Goal: Browse casually: Explore the website without a specific task or goal

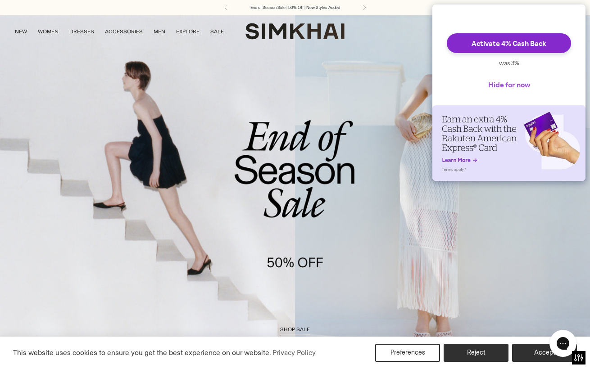
click at [506, 93] on button "Hide for now" at bounding box center [509, 85] width 56 height 20
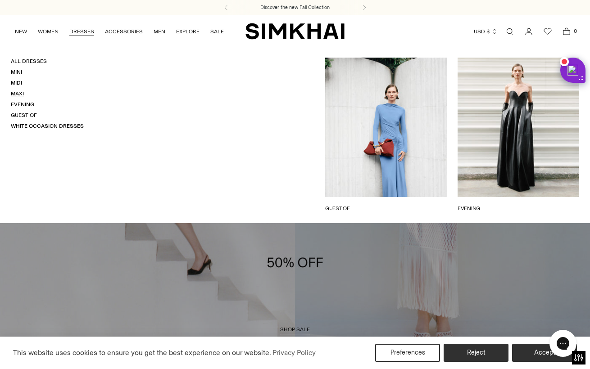
click at [18, 95] on link "Maxi" at bounding box center [17, 94] width 13 height 6
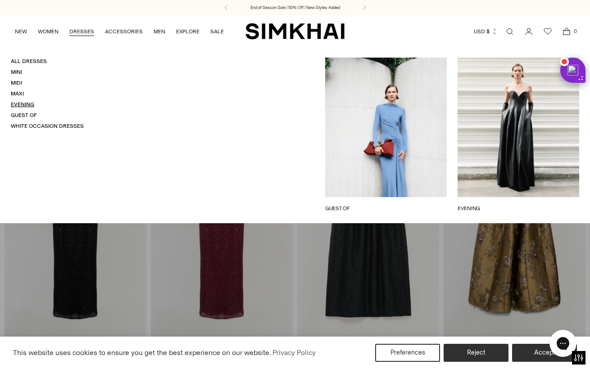
click at [23, 104] on link "Evening" at bounding box center [22, 104] width 23 height 6
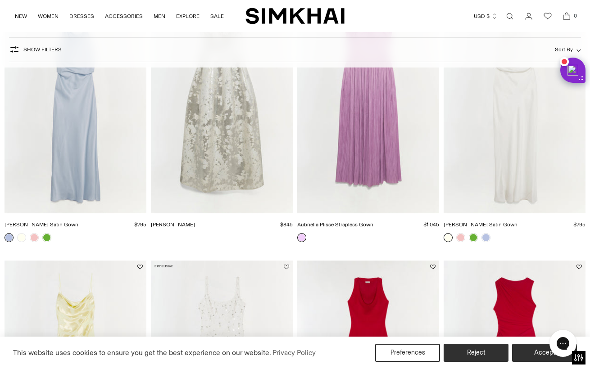
scroll to position [594, 0]
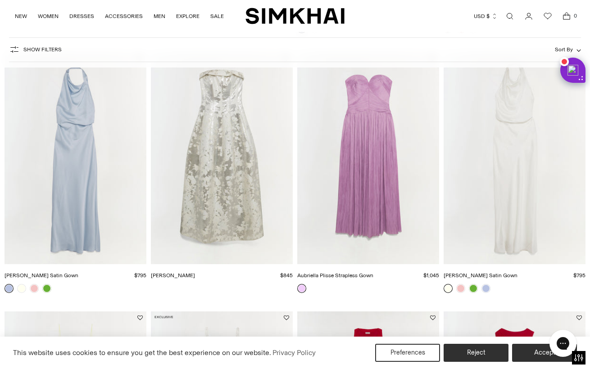
click at [0, 0] on img "Reannon Satin Gown" at bounding box center [0, 0] width 0 height 0
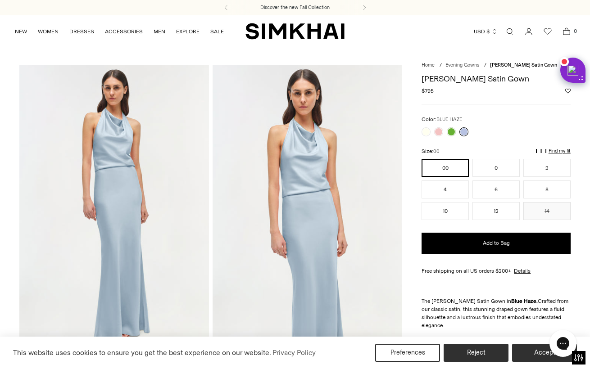
click at [312, 179] on img at bounding box center [308, 207] width 190 height 284
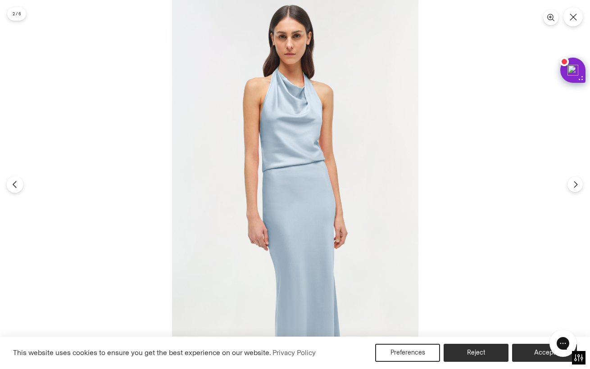
click at [14, 182] on icon "Previous" at bounding box center [15, 185] width 8 height 8
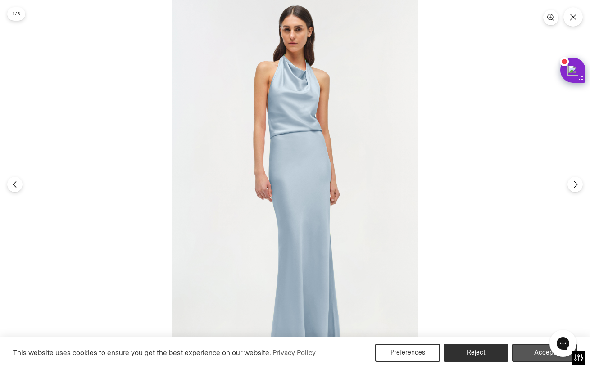
click at [527, 354] on button "Accept" at bounding box center [544, 353] width 65 height 18
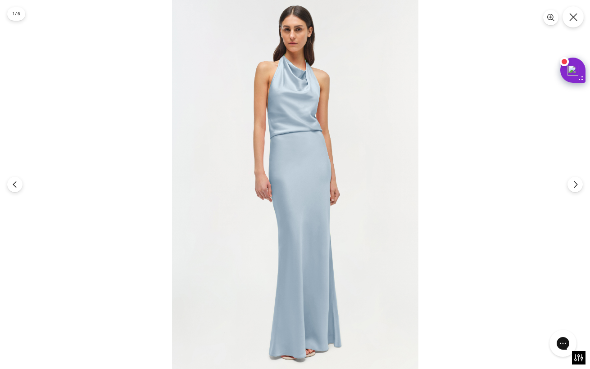
click at [575, 15] on icon "Close" at bounding box center [574, 17] width 8 height 8
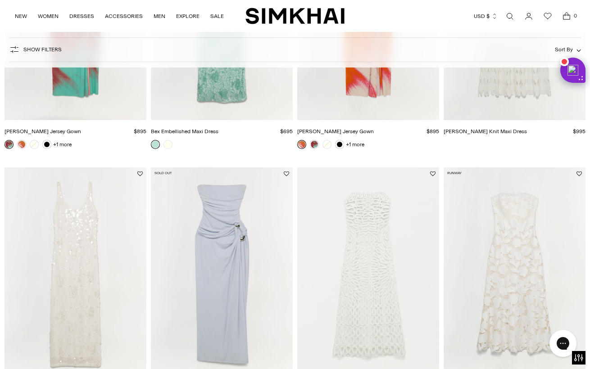
scroll to position [1308, 0]
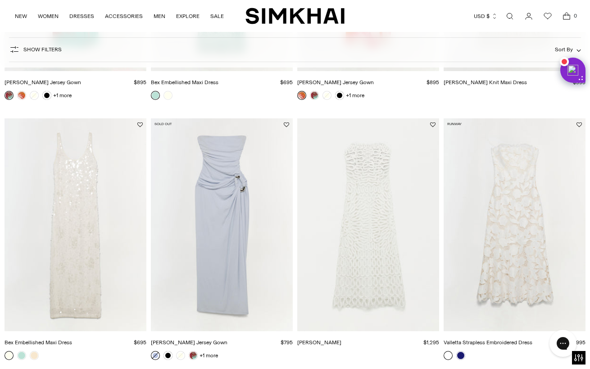
click at [0, 0] on img "Elise Dress" at bounding box center [0, 0] width 0 height 0
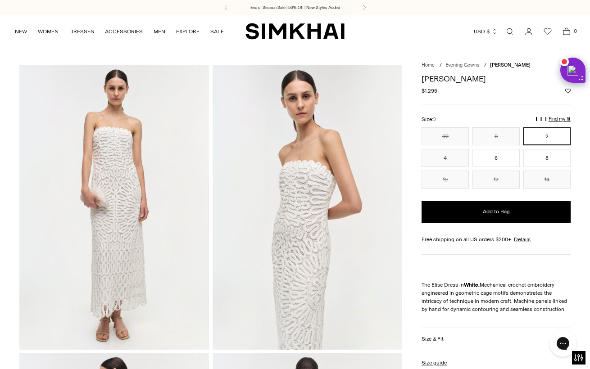
click at [125, 184] on img at bounding box center [114, 207] width 190 height 284
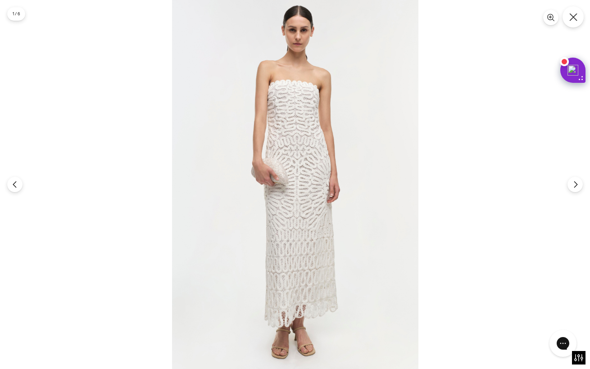
click at [573, 18] on icon "Close" at bounding box center [574, 17] width 8 height 8
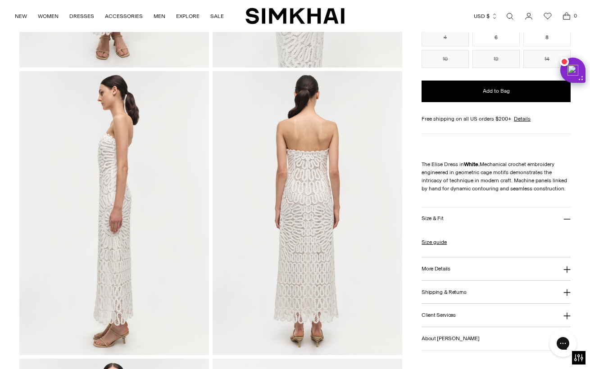
scroll to position [285, 0]
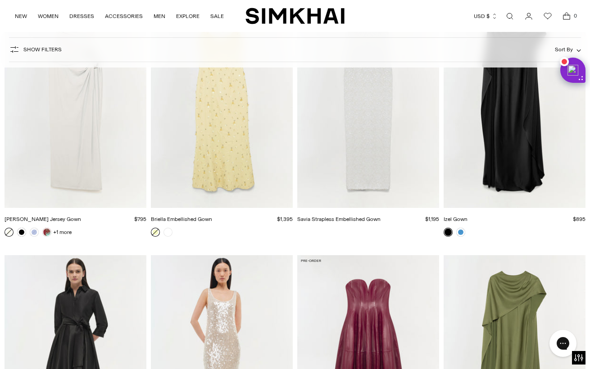
scroll to position [2055, 0]
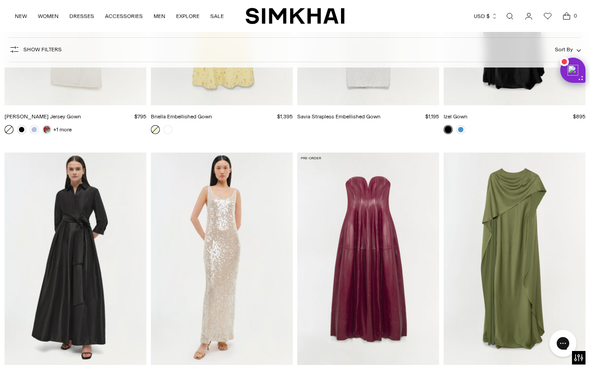
click at [0, 0] on img "Carrington Leather Bustier Gown" at bounding box center [0, 0] width 0 height 0
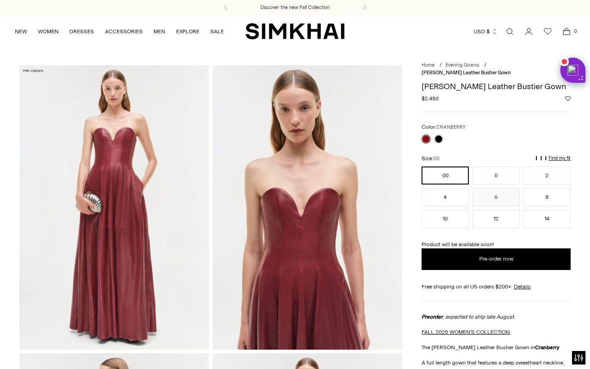
click at [140, 223] on img at bounding box center [114, 207] width 190 height 284
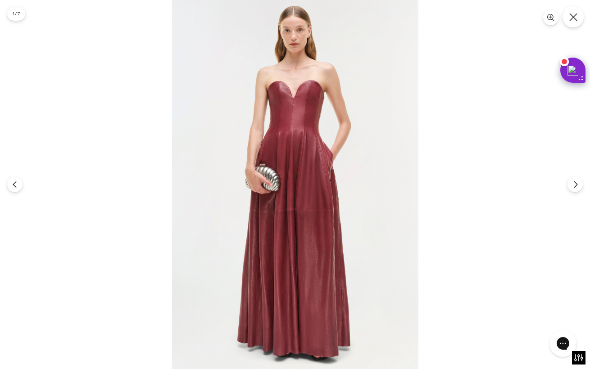
click at [568, 20] on button "Close" at bounding box center [573, 16] width 21 height 21
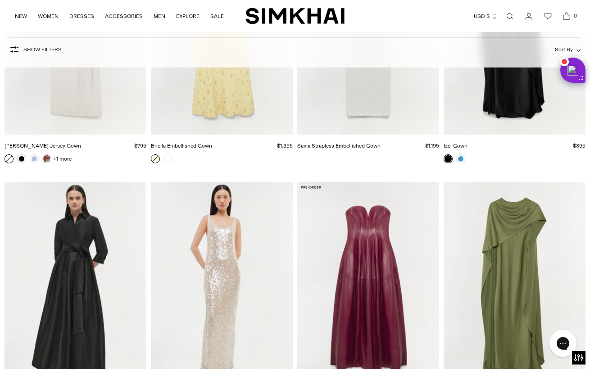
scroll to position [2057, 0]
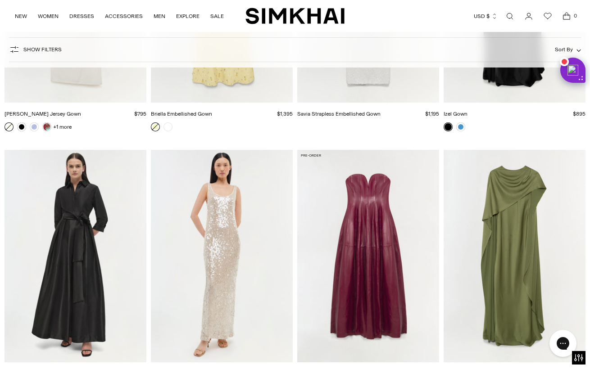
click at [0, 0] on img "Izel Satin Cape Gown" at bounding box center [0, 0] width 0 height 0
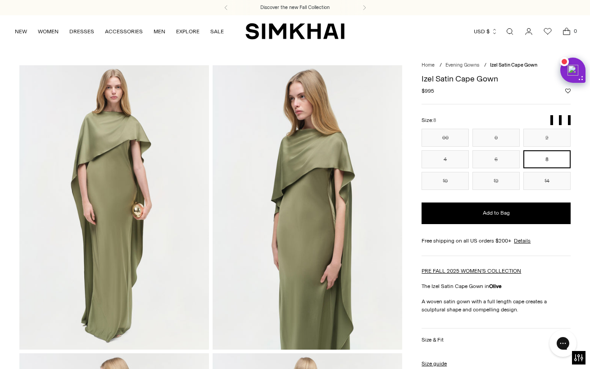
click at [128, 172] on img at bounding box center [114, 207] width 190 height 284
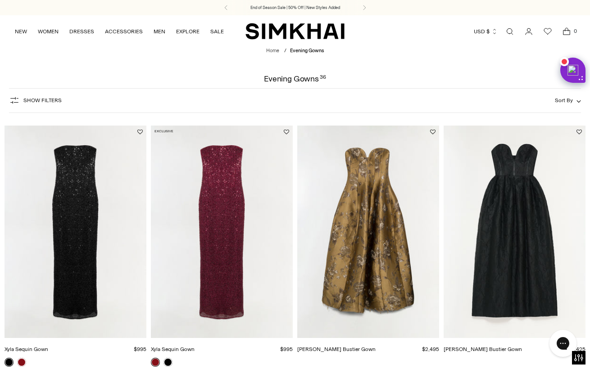
click at [0, 0] on img "Elaria Jacquard Bustier Gown" at bounding box center [0, 0] width 0 height 0
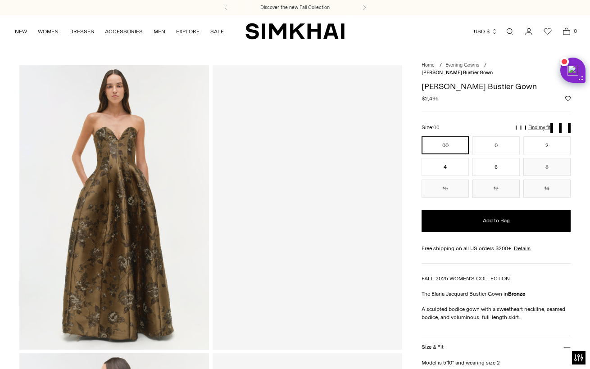
click at [123, 224] on img at bounding box center [114, 207] width 190 height 284
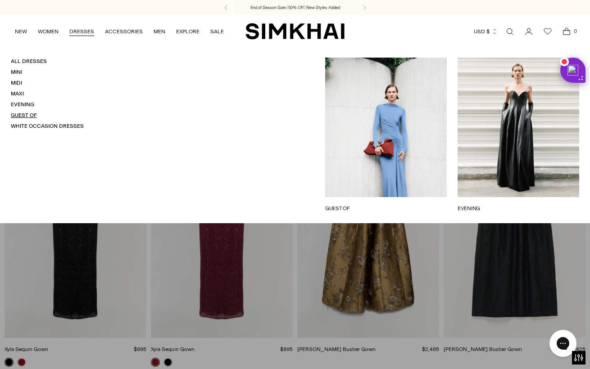
click at [22, 114] on link "Guest Of" at bounding box center [24, 115] width 26 height 6
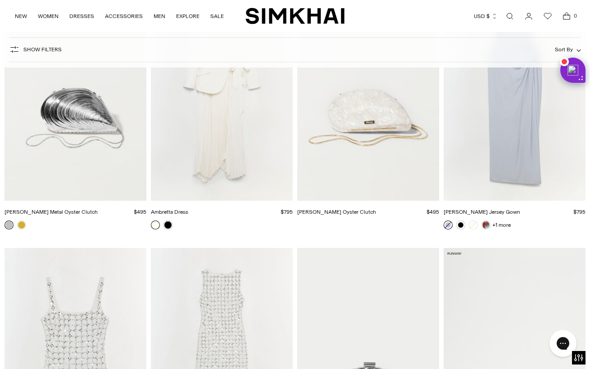
scroll to position [4297, 0]
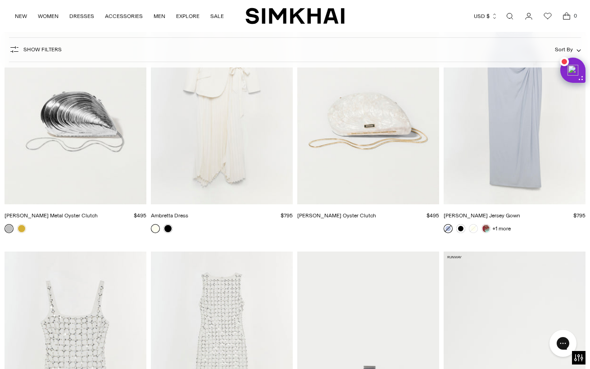
click at [0, 0] on img "Ambretta Dress" at bounding box center [0, 0] width 0 height 0
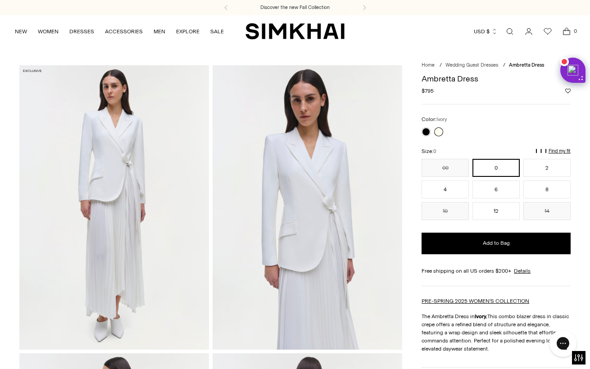
click at [124, 163] on img at bounding box center [114, 207] width 190 height 284
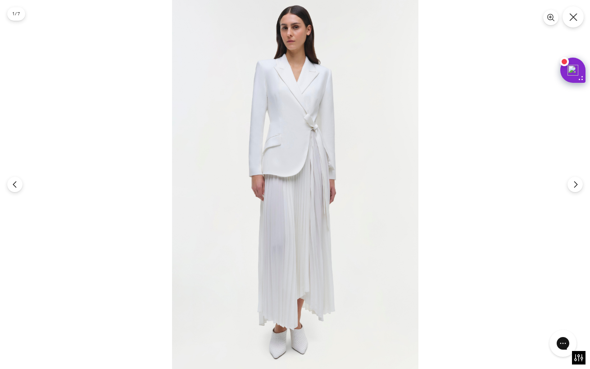
click at [576, 15] on icon "Close" at bounding box center [574, 17] width 8 height 8
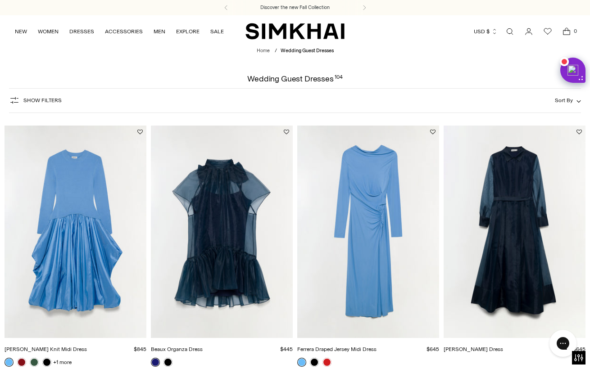
click at [0, 0] on img "Montgomery Dress" at bounding box center [0, 0] width 0 height 0
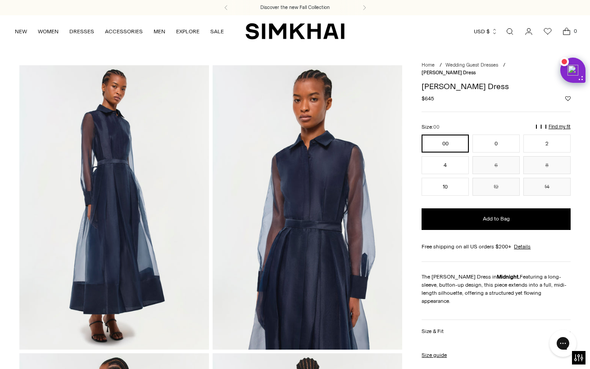
click at [128, 207] on img at bounding box center [114, 207] width 190 height 284
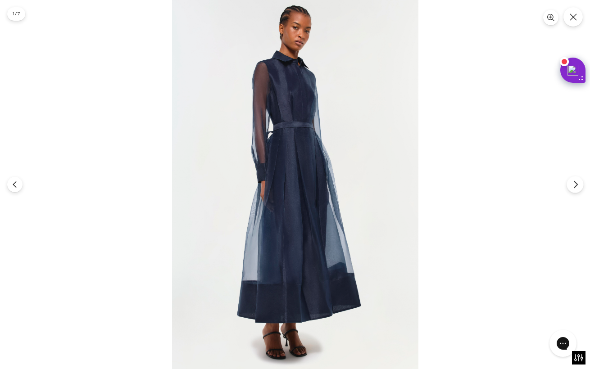
click at [572, 182] on icon "Next" at bounding box center [576, 185] width 8 height 8
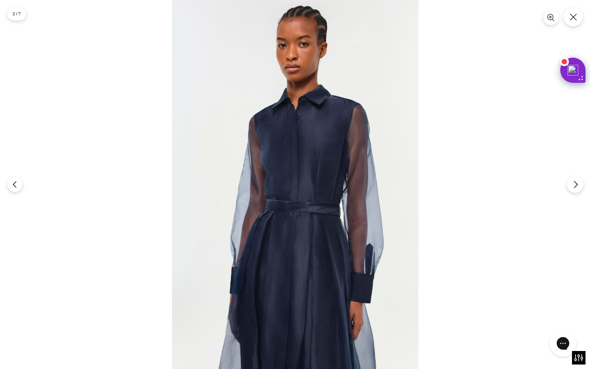
click at [572, 182] on icon "Next" at bounding box center [576, 185] width 8 height 8
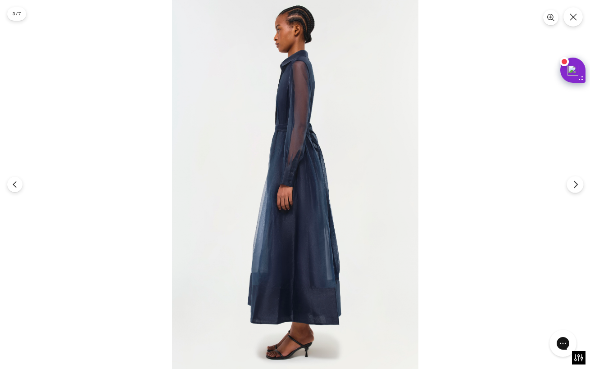
click at [572, 182] on icon "Next" at bounding box center [576, 185] width 8 height 8
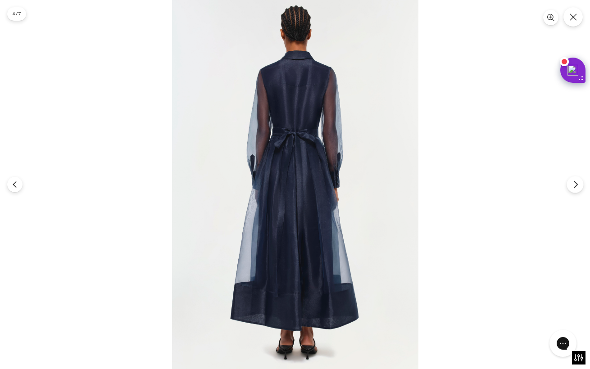
click at [572, 182] on icon "Next" at bounding box center [576, 185] width 8 height 8
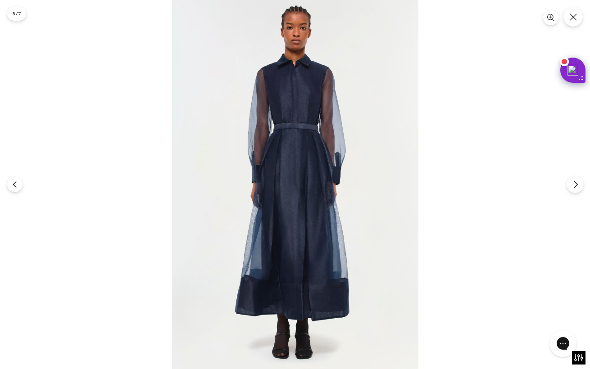
click at [572, 182] on icon "Next" at bounding box center [576, 185] width 8 height 8
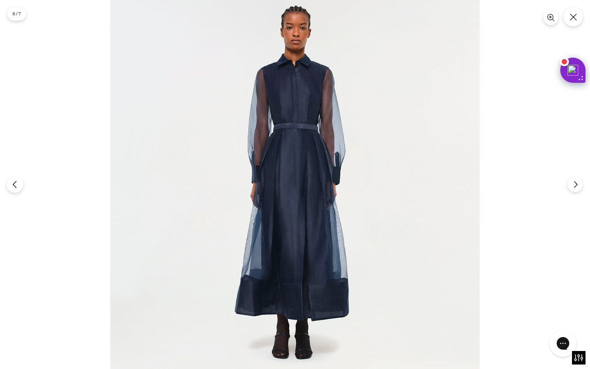
click at [17, 182] on icon "Previous" at bounding box center [15, 185] width 8 height 8
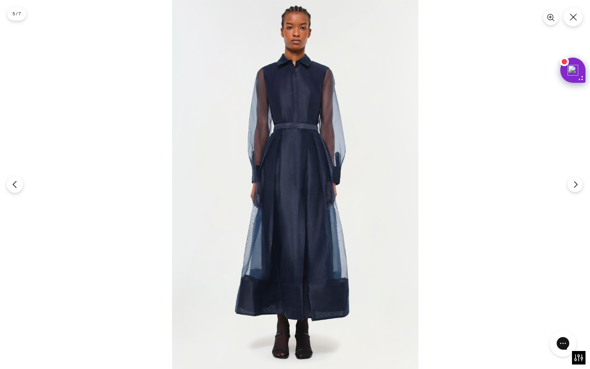
click at [17, 182] on icon "Previous" at bounding box center [15, 185] width 8 height 8
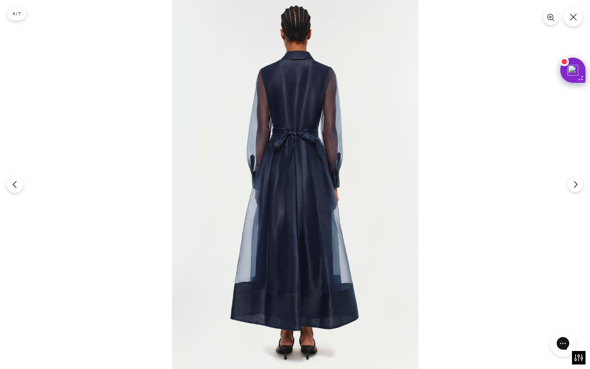
click at [17, 182] on icon "Previous" at bounding box center [15, 185] width 8 height 8
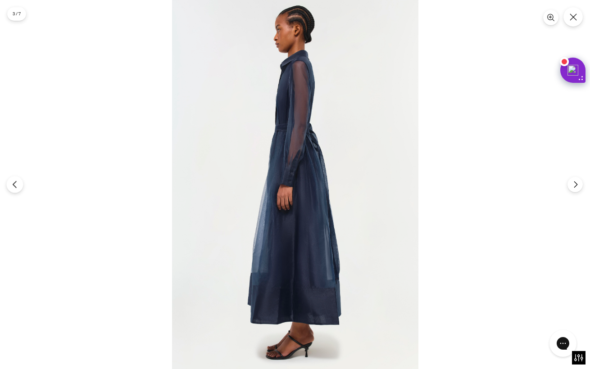
click at [17, 182] on icon "Previous" at bounding box center [15, 185] width 8 height 8
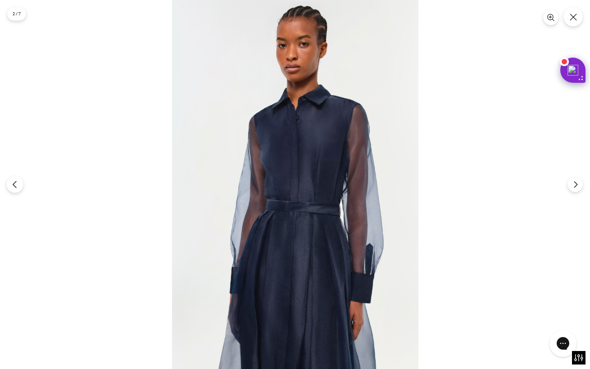
click at [17, 182] on icon "Previous" at bounding box center [15, 185] width 8 height 8
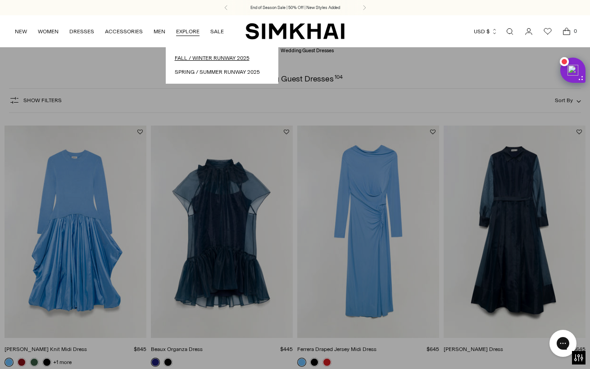
click at [204, 57] on link "Fall / Winter Runway 2025" at bounding box center [222, 58] width 95 height 9
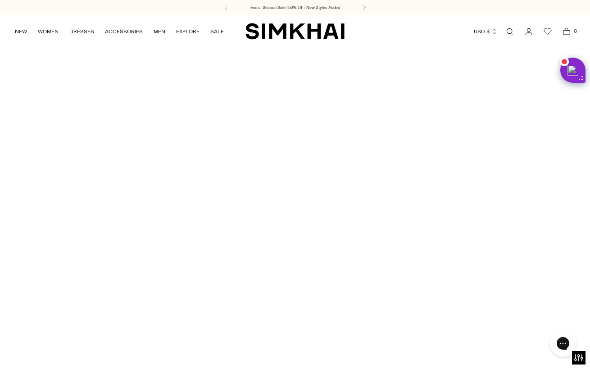
click at [383, 301] on div at bounding box center [295, 214] width 590 height 334
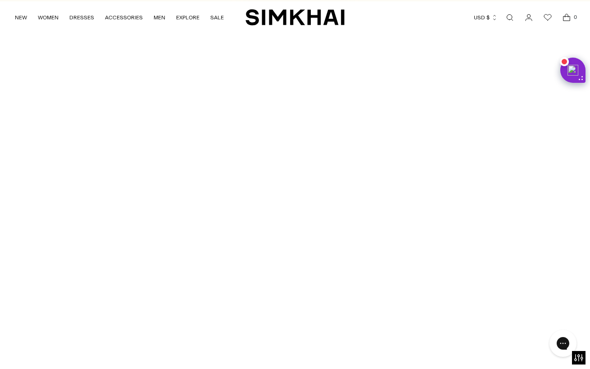
scroll to position [8, 0]
